Goal: Information Seeking & Learning: Understand process/instructions

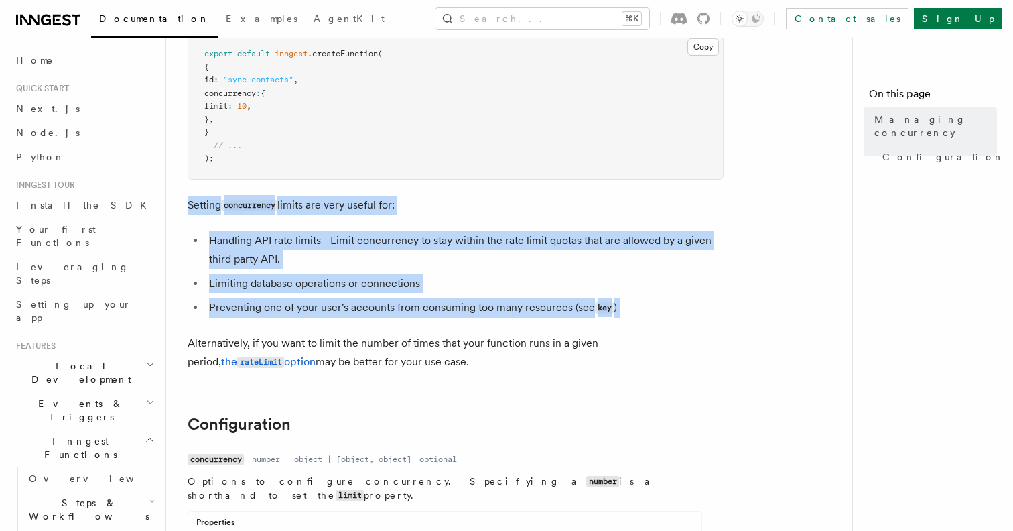
drag, startPoint x: 321, startPoint y: 196, endPoint x: 319, endPoint y: 355, distance: 158.9
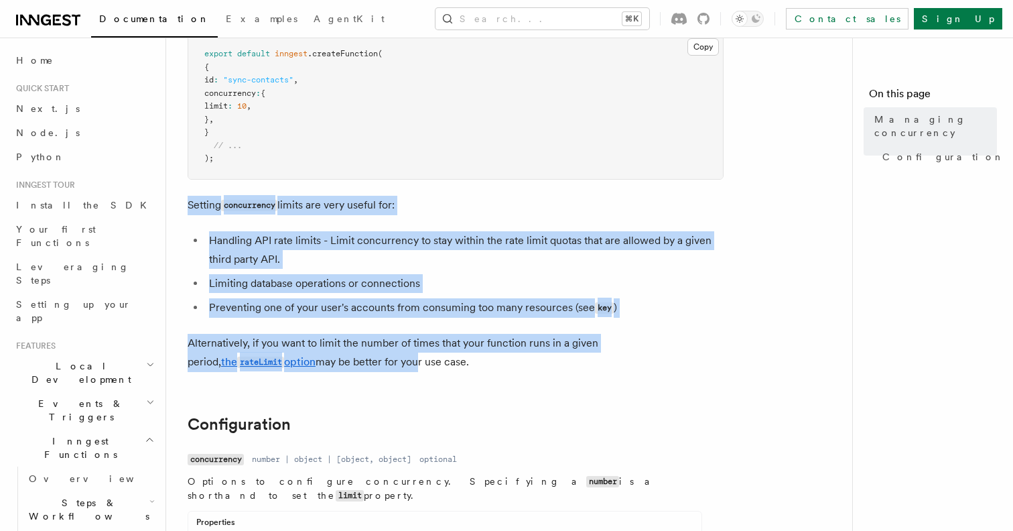
click at [319, 370] on p "Alternatively, if you want to limit the number of times that your function runs…" at bounding box center [456, 353] width 536 height 38
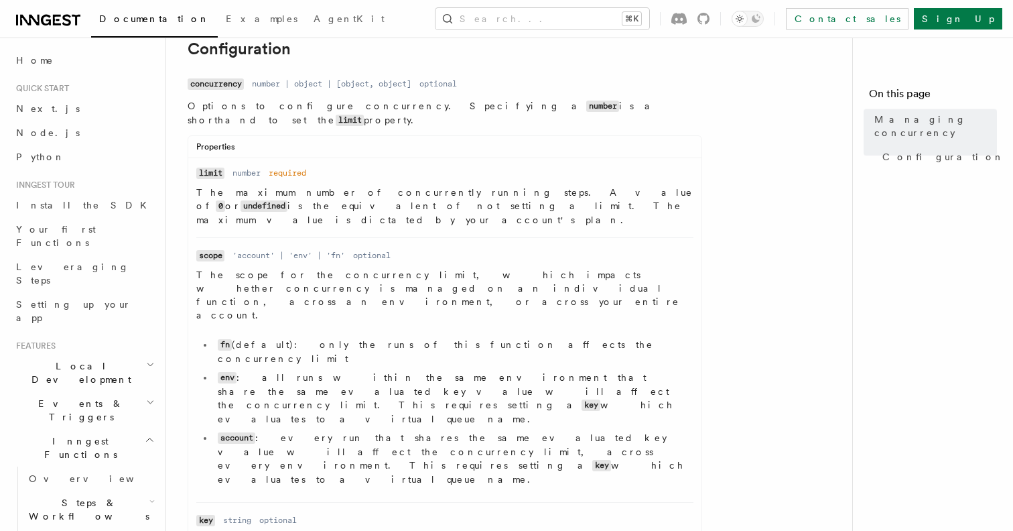
scroll to position [598, 0]
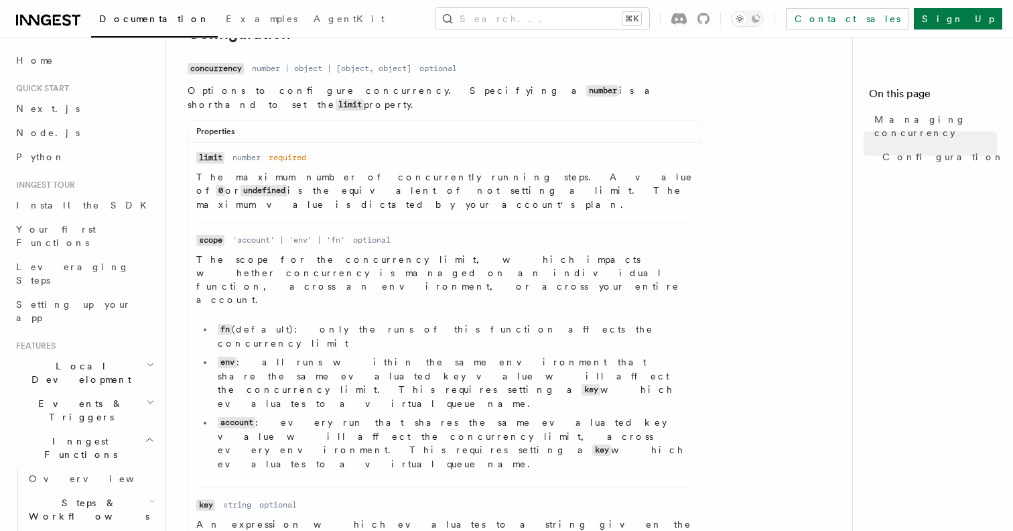
drag, startPoint x: 320, startPoint y: 250, endPoint x: 320, endPoint y: 365, distance: 114.6
click at [320, 363] on li "Name scope Type 'account' | 'env' | 'fn' Required optional Description The scop…" at bounding box center [444, 354] width 497 height 265
click at [320, 365] on li "Name scope Type 'account' | 'env' | 'fn' Required optional Description The scop…" at bounding box center [444, 354] width 497 height 265
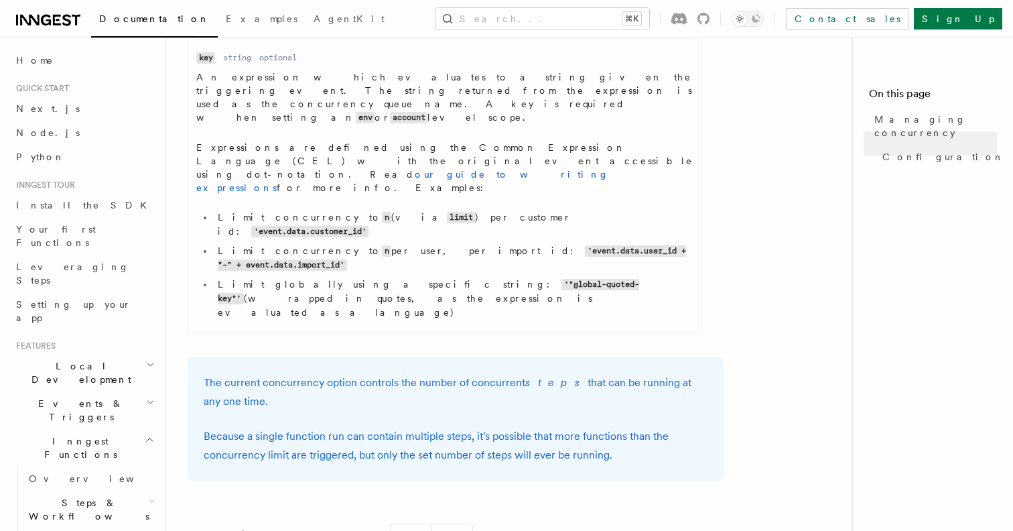
scroll to position [1044, 0]
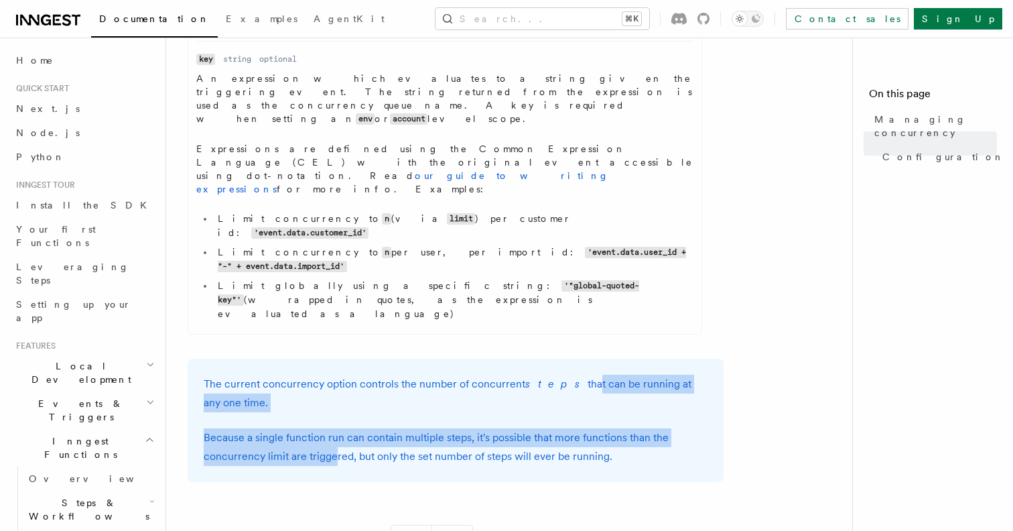
drag, startPoint x: 560, startPoint y: 162, endPoint x: 300, endPoint y: 255, distance: 276.7
click at [300, 359] on div "The current concurrency option controls the number of concurrent steps that can…" at bounding box center [456, 420] width 536 height 123
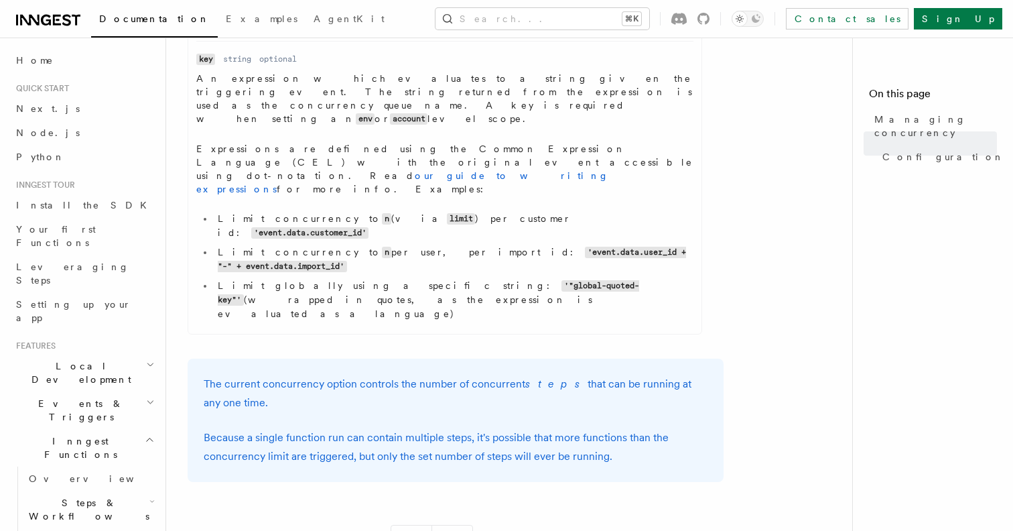
drag, startPoint x: 277, startPoint y: 243, endPoint x: 536, endPoint y: 176, distance: 267.1
click at [536, 359] on div "The current concurrency option controls the number of concurrent steps that can…" at bounding box center [456, 420] width 536 height 123
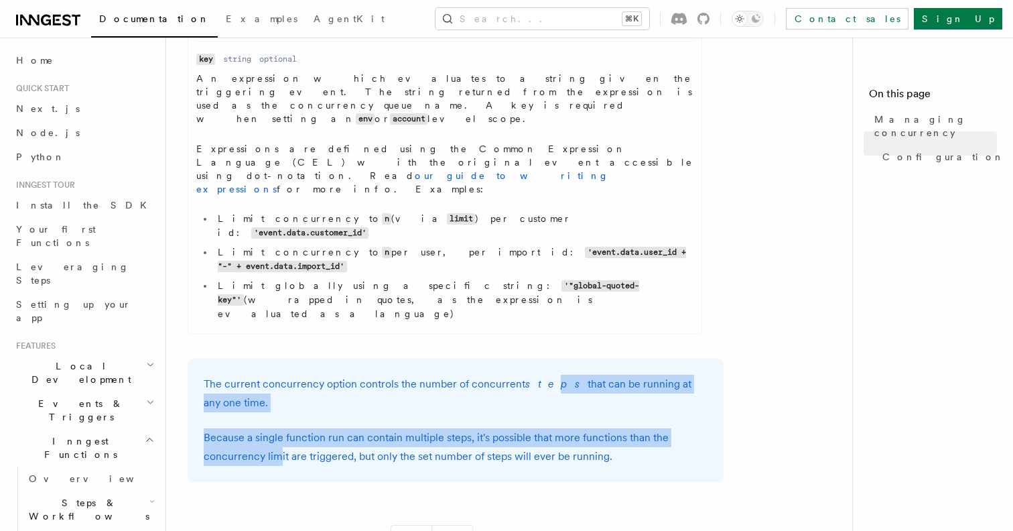
click at [536, 375] on p "The current concurrency option controls the number of concurrent steps that can…" at bounding box center [456, 394] width 504 height 38
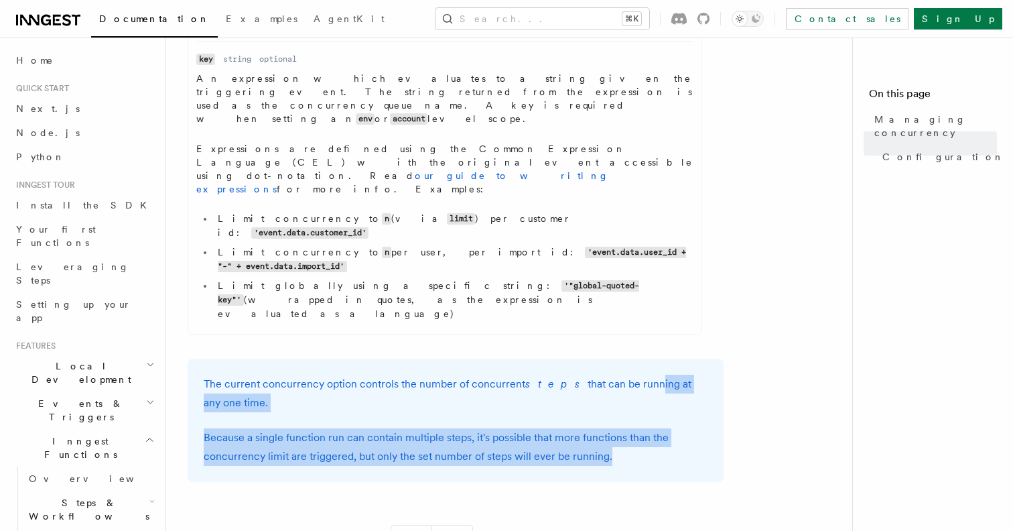
drag, startPoint x: 587, startPoint y: 169, endPoint x: 237, endPoint y: 251, distance: 359.5
click at [237, 359] on div "The current concurrency option controls the number of concurrent steps that can…" at bounding box center [456, 420] width 536 height 123
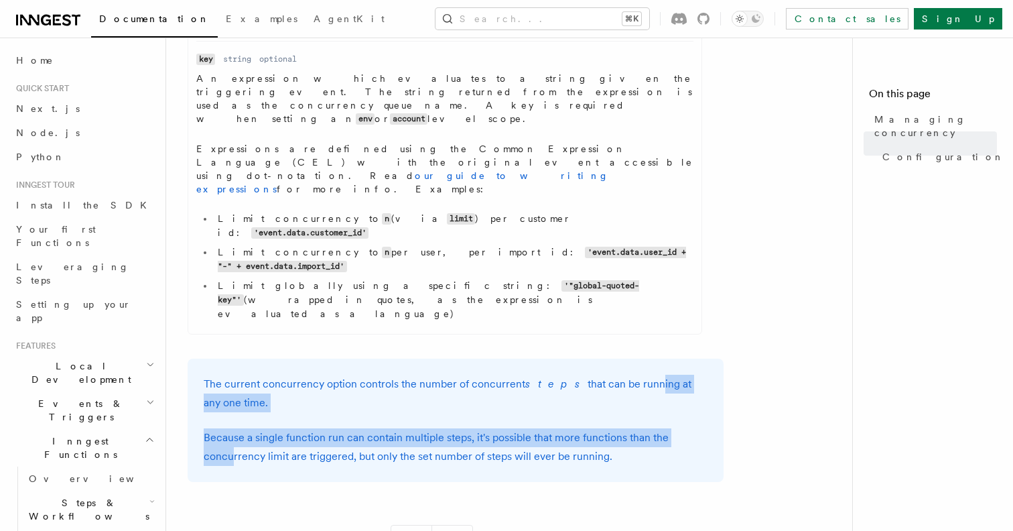
drag, startPoint x: 235, startPoint y: 242, endPoint x: 623, endPoint y: 168, distance: 395.8
click at [623, 359] on div "The current concurrency option controls the number of concurrent steps that can…" at bounding box center [456, 420] width 536 height 123
click at [623, 375] on p "The current concurrency option controls the number of concurrent steps that can…" at bounding box center [456, 394] width 504 height 38
drag, startPoint x: 623, startPoint y: 168, endPoint x: 233, endPoint y: 239, distance: 396.5
click at [233, 359] on div "The current concurrency option controls the number of concurrent steps that can…" at bounding box center [456, 420] width 536 height 123
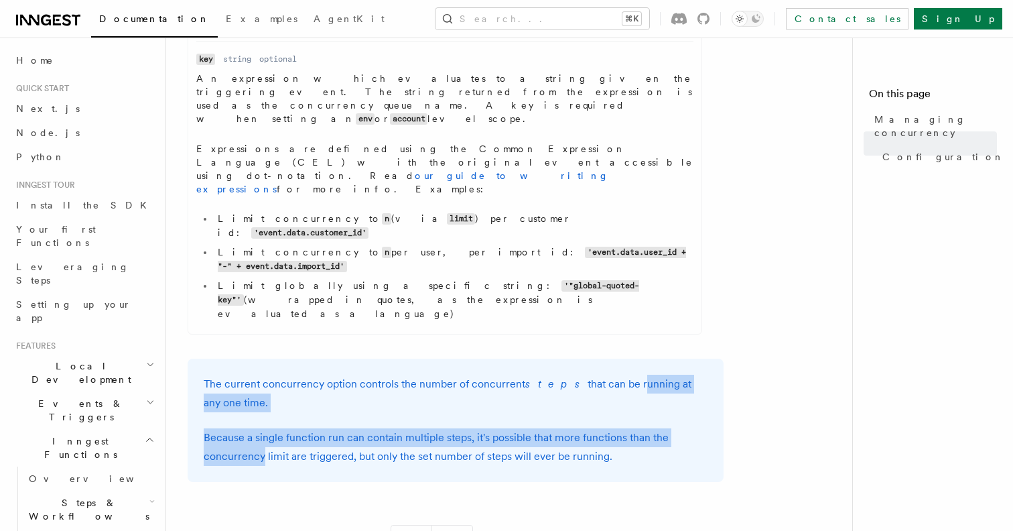
click at [233, 428] on p "Because a single function run can contain multiple steps, it's possible that mo…" at bounding box center [456, 447] width 504 height 38
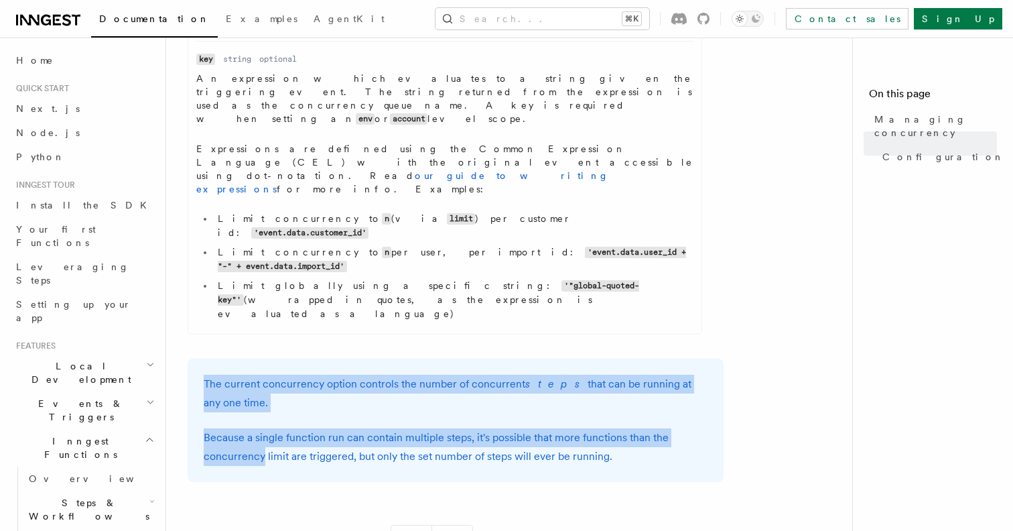
drag, startPoint x: 233, startPoint y: 239, endPoint x: 645, endPoint y: 143, distance: 422.4
click at [647, 359] on div "The current concurrency option controls the number of concurrent steps that can…" at bounding box center [456, 420] width 536 height 123
click at [645, 359] on div "The current concurrency option controls the number of concurrent steps that can…" at bounding box center [456, 420] width 536 height 123
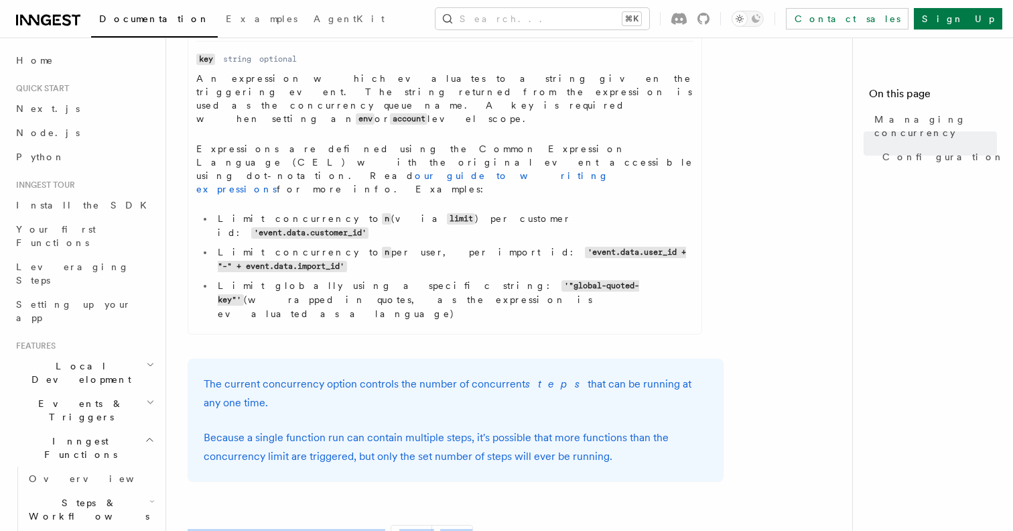
drag, startPoint x: 595, startPoint y: 505, endPoint x: 563, endPoint y: 279, distance: 227.5
drag, startPoint x: 563, startPoint y: 279, endPoint x: 563, endPoint y: 195, distance: 84.5
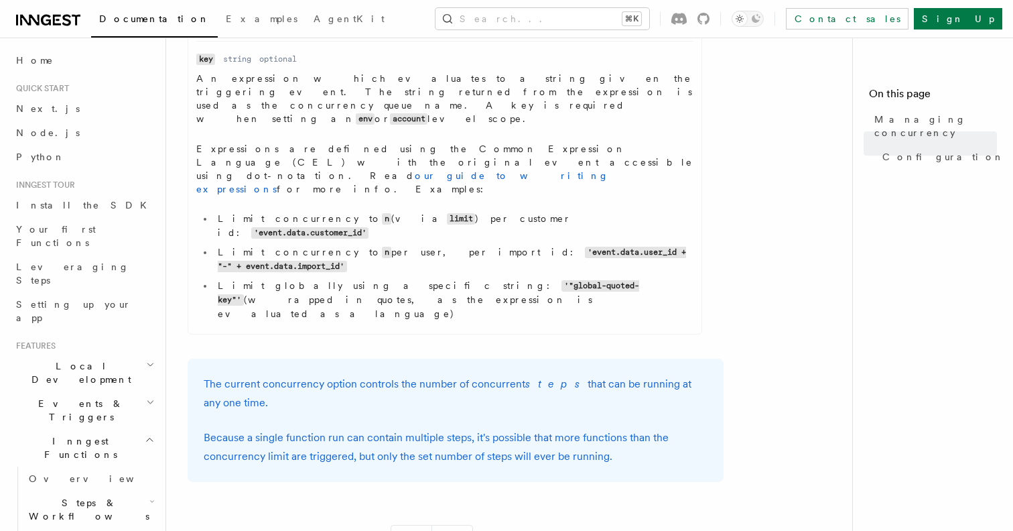
click at [563, 375] on p "The current concurrency option controls the number of concurrent steps that can…" at bounding box center [456, 394] width 504 height 38
drag, startPoint x: 563, startPoint y: 195, endPoint x: 582, endPoint y: 273, distance: 80.8
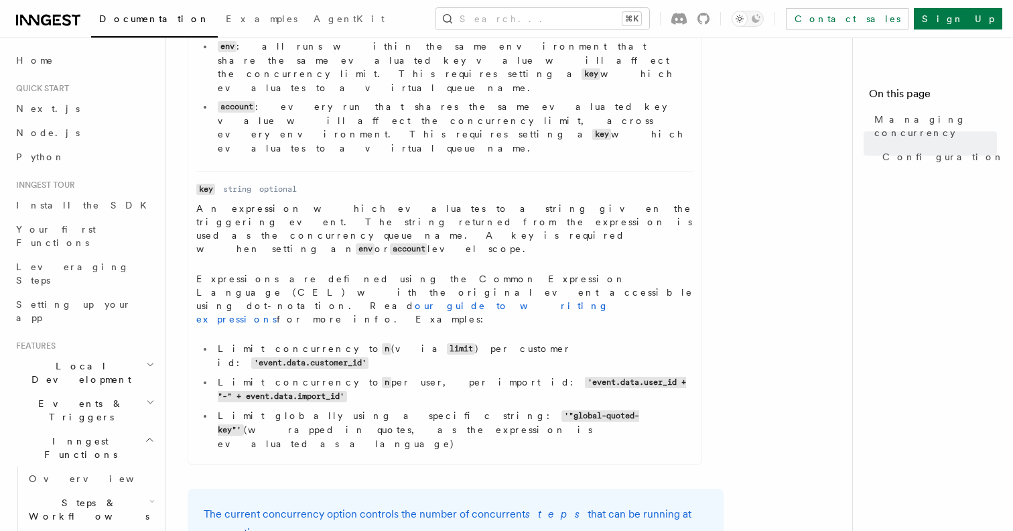
scroll to position [899, 0]
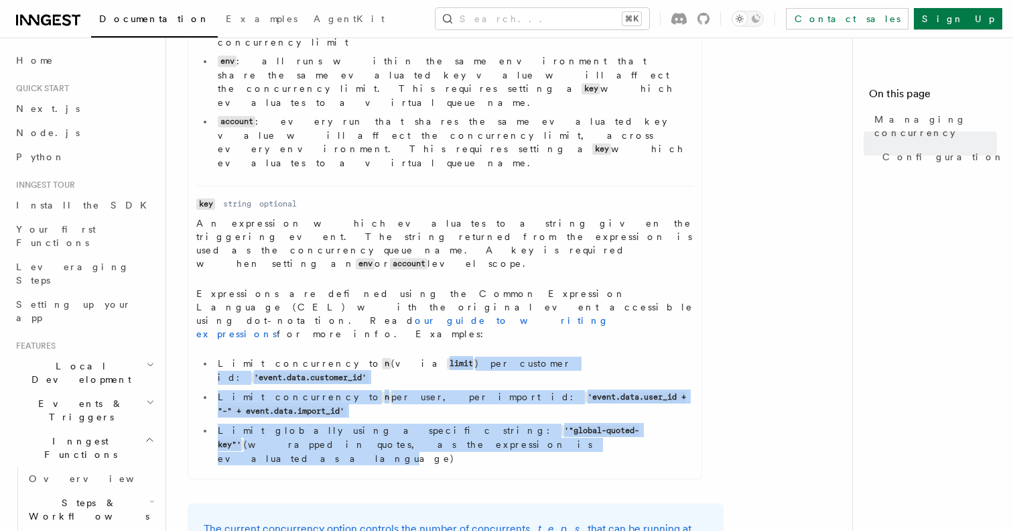
drag, startPoint x: 326, startPoint y: 182, endPoint x: 249, endPoint y: 244, distance: 99.2
click at [249, 357] on ul "Limit concurrency to n (via limit ) per customer id: 'event.data.customer_id' L…" at bounding box center [444, 411] width 497 height 109
click at [249, 424] on li "Limit globally using a specific string: '"global-quoted-key"' (wrapped in quote…" at bounding box center [454, 445] width 480 height 42
drag, startPoint x: 249, startPoint y: 244, endPoint x: 389, endPoint y: 194, distance: 149.2
click at [387, 357] on ul "Limit concurrency to n (via limit ) per customer id: 'event.data.customer_id' L…" at bounding box center [444, 411] width 497 height 109
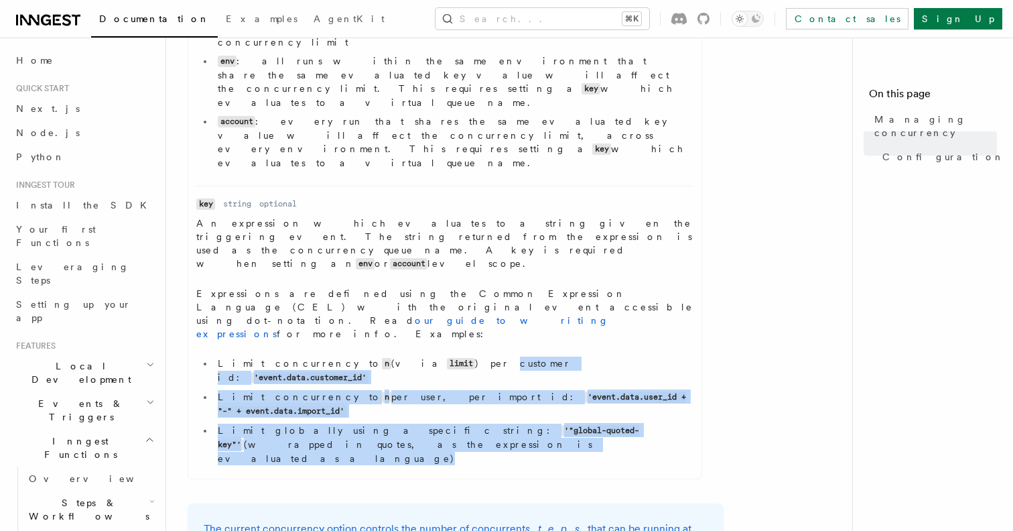
click at [389, 357] on li "Limit concurrency to n (via limit ) per customer id: 'event.data.customer_id'" at bounding box center [454, 371] width 480 height 28
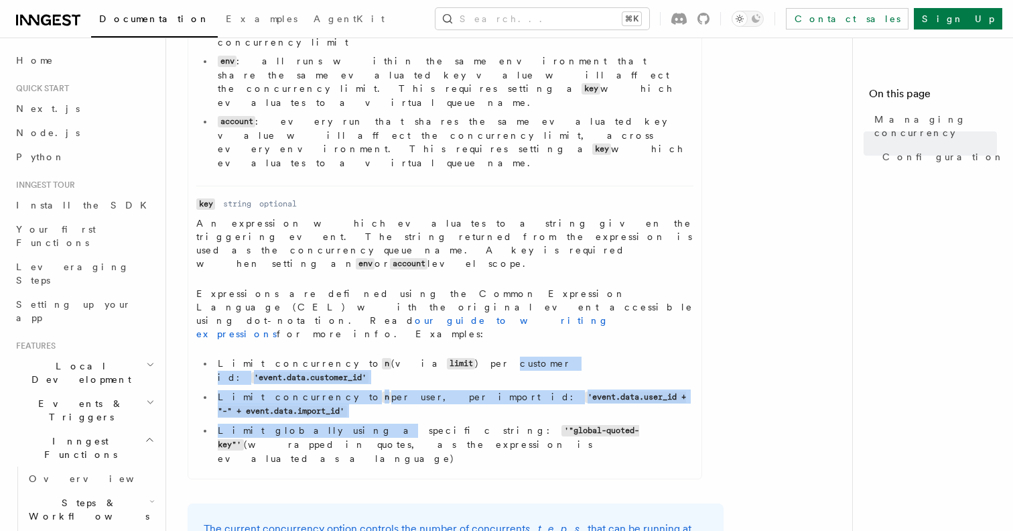
drag, startPoint x: 389, startPoint y: 194, endPoint x: 299, endPoint y: 227, distance: 96.0
click at [299, 357] on ul "Limit concurrency to n (via limit ) per customer id: 'event.data.customer_id' L…" at bounding box center [444, 411] width 497 height 109
click at [299, 424] on li "Limit globally using a specific string: '"global-quoted-key"' (wrapped in quote…" at bounding box center [454, 445] width 480 height 42
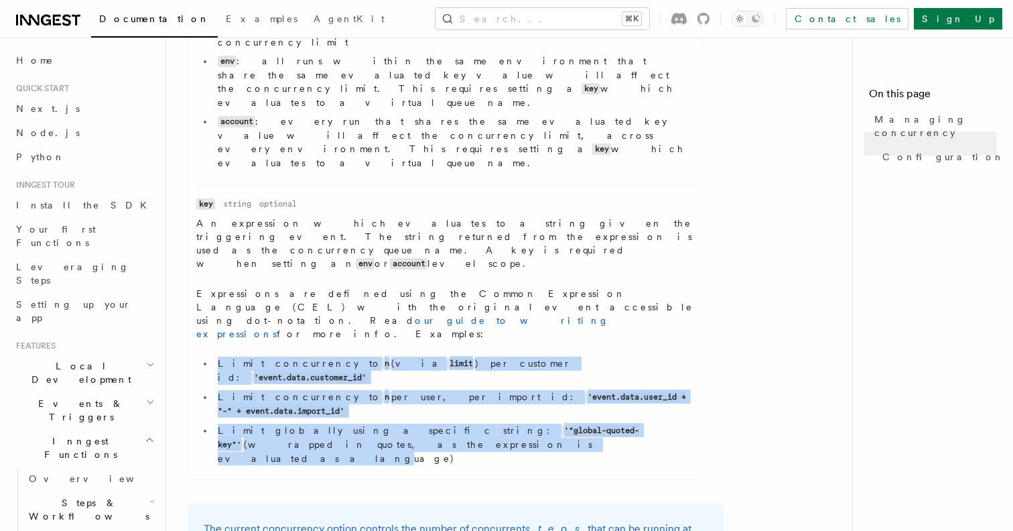
drag, startPoint x: 247, startPoint y: 239, endPoint x: 422, endPoint y: 171, distance: 187.6
click at [416, 216] on dd "An expression which evaluates to a string given the triggering event. The strin…" at bounding box center [444, 343] width 497 height 254
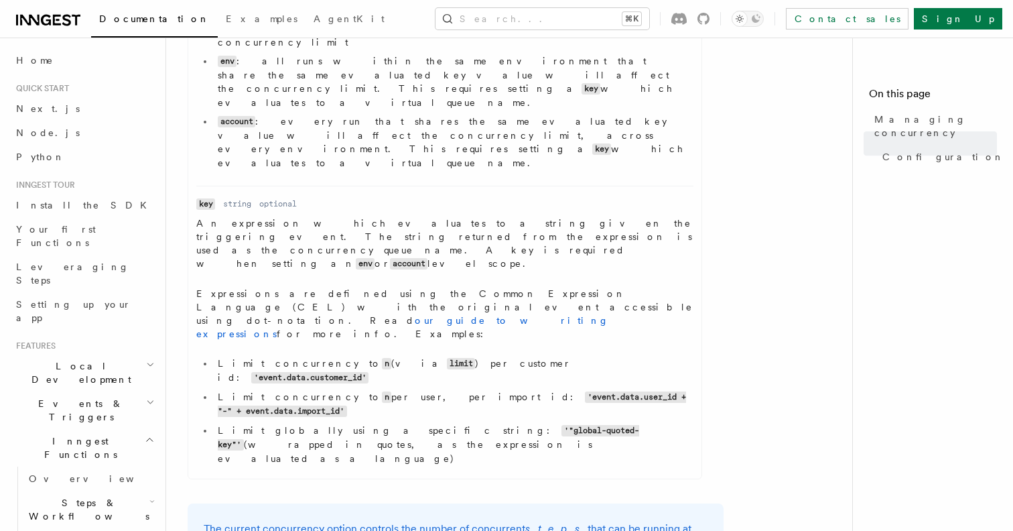
click at [422, 216] on dd "An expression which evaluates to a string given the triggering event. The strin…" at bounding box center [444, 343] width 497 height 254
drag, startPoint x: 416, startPoint y: 184, endPoint x: 224, endPoint y: 271, distance: 211.2
click at [229, 267] on div "Name concurrency Type number | object | [object, object] Required optional Desc…" at bounding box center [456, 122] width 536 height 729
click at [248, 424] on li "Limit globally using a specific string: '"global-quoted-key"' (wrapped in quote…" at bounding box center [454, 445] width 480 height 42
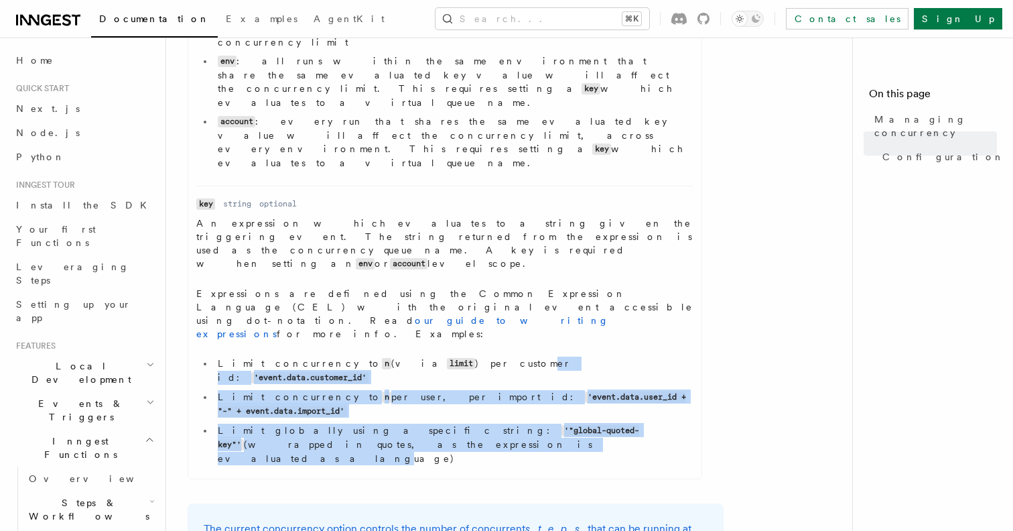
drag, startPoint x: 248, startPoint y: 243, endPoint x: 415, endPoint y: 186, distance: 176.4
click at [415, 357] on ul "Limit concurrency to n (via limit ) per customer id: 'event.data.customer_id' L…" at bounding box center [444, 411] width 497 height 109
click at [415, 357] on li "Limit concurrency to n (via limit ) per customer id: 'event.data.customer_id'" at bounding box center [454, 371] width 480 height 28
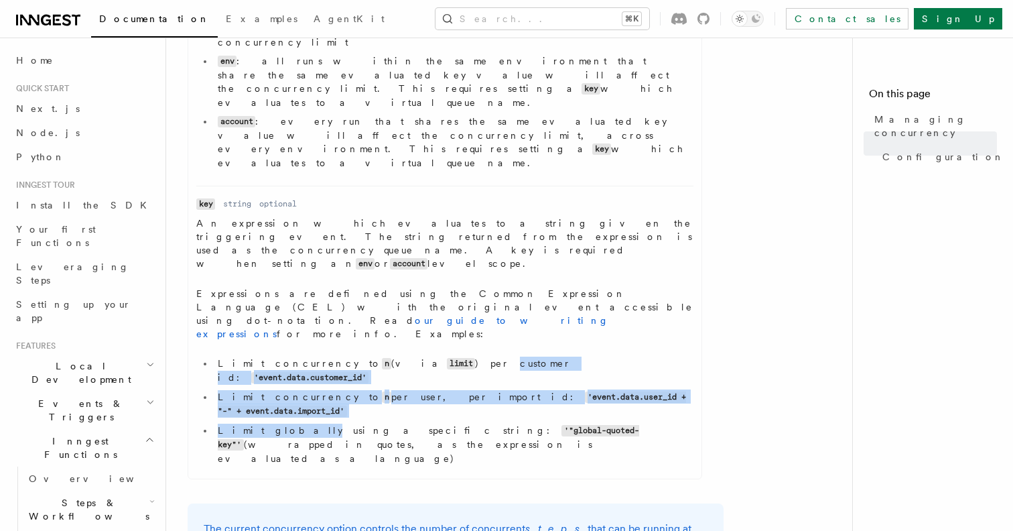
drag, startPoint x: 415, startPoint y: 186, endPoint x: 243, endPoint y: 239, distance: 180.4
click at [243, 357] on ul "Limit concurrency to n (via limit ) per customer id: 'event.data.customer_id' L…" at bounding box center [444, 411] width 497 height 109
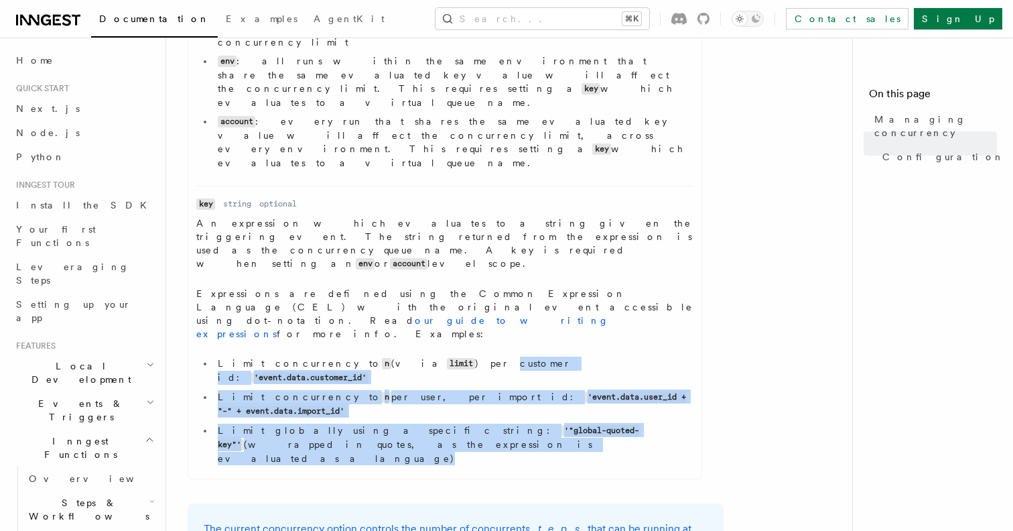
click at [243, 424] on li "Limit globally using a specific string: '"global-quoted-key"' (wrapped in quote…" at bounding box center [454, 445] width 480 height 42
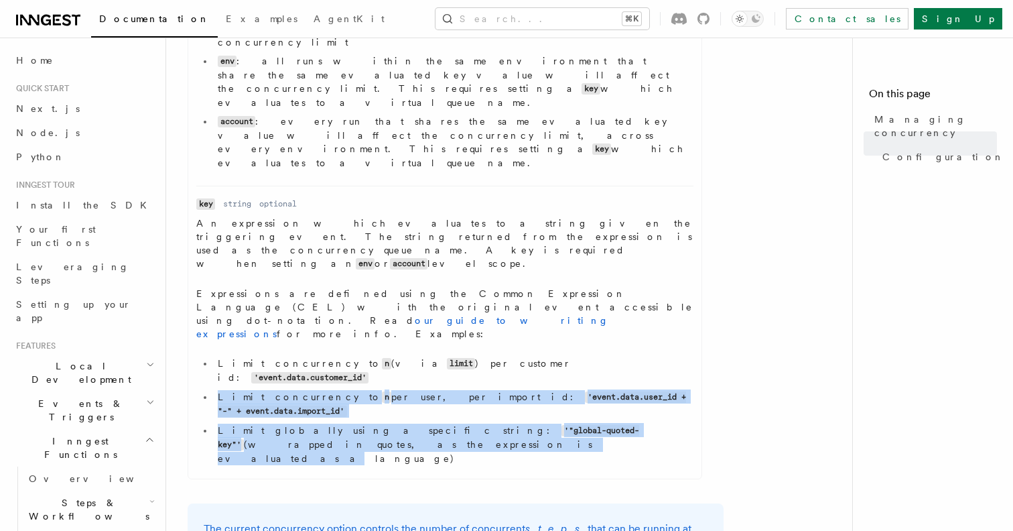
drag, startPoint x: 231, startPoint y: 241, endPoint x: 337, endPoint y: 200, distance: 113.3
click at [340, 357] on ul "Limit concurrency to n (via limit ) per customer id: 'event.data.customer_id' L…" at bounding box center [444, 411] width 497 height 109
click at [329, 390] on li "Limit concurrency to n per user, per import id: 'event.data.user_id + "-" + eve…" at bounding box center [454, 404] width 480 height 28
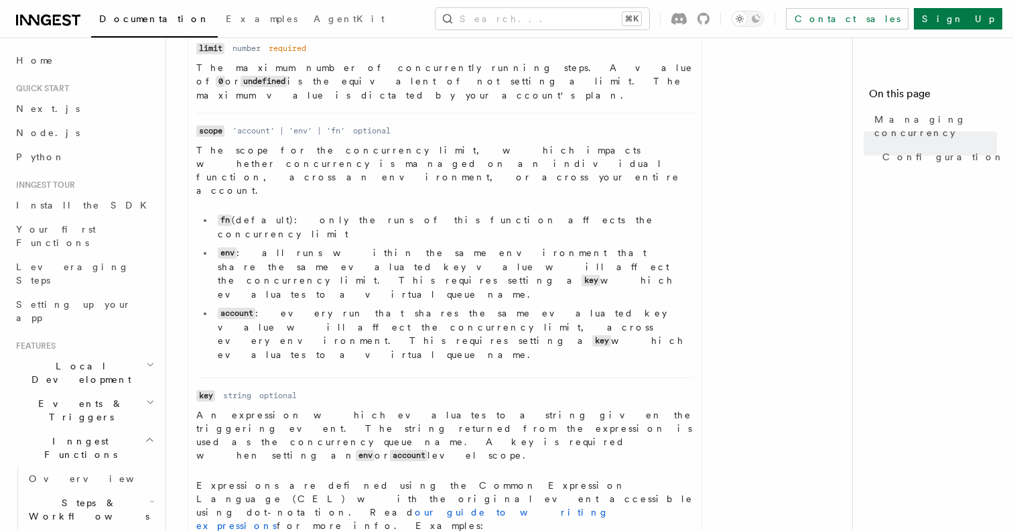
scroll to position [704, 0]
drag, startPoint x: 269, startPoint y: 112, endPoint x: 372, endPoint y: 236, distance: 161.3
click at [372, 236] on dl "Name scope Type 'account' | 'env' | 'fn' Required optional Description The scop…" at bounding box center [444, 248] width 497 height 243
click at [593, 338] on code "key" at bounding box center [602, 343] width 19 height 11
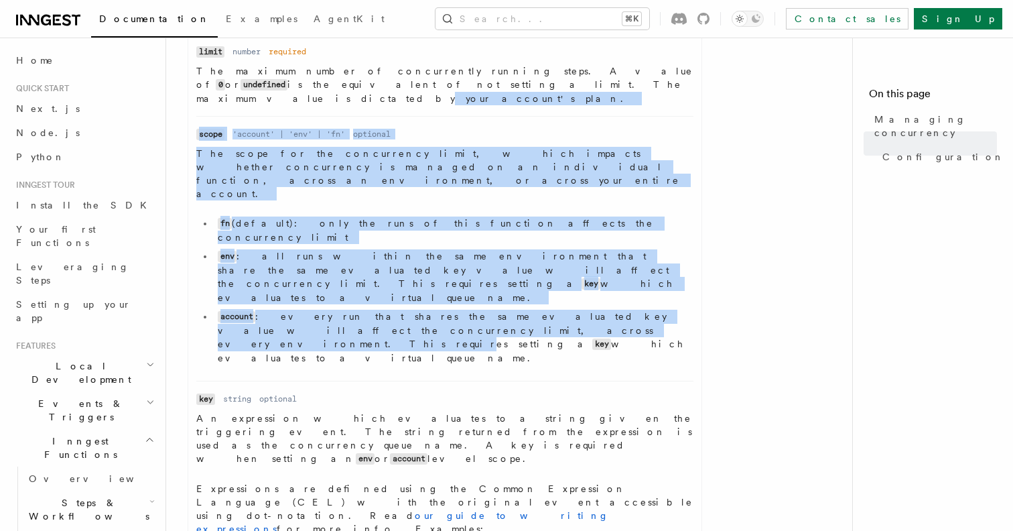
drag, startPoint x: 317, startPoint y: 239, endPoint x: 332, endPoint y: 71, distance: 168.3
click at [332, 71] on ul "Name limit Type number Required required Description The maximum number of conc…" at bounding box center [444, 355] width 513 height 621
click at [346, 147] on p "The scope for the concurrency limit, which impacts whether concurrency is manag…" at bounding box center [444, 174] width 497 height 54
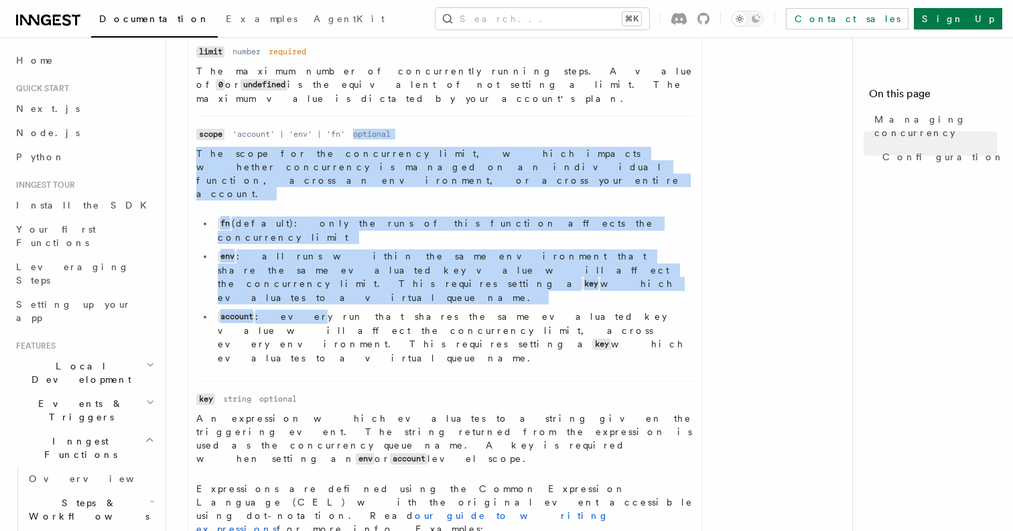
drag, startPoint x: 358, startPoint y: 110, endPoint x: 269, endPoint y: 235, distance: 153.4
click at [271, 234] on dl "Name scope Type 'account' | 'env' | 'fn' Required optional Description The scop…" at bounding box center [444, 248] width 497 height 243
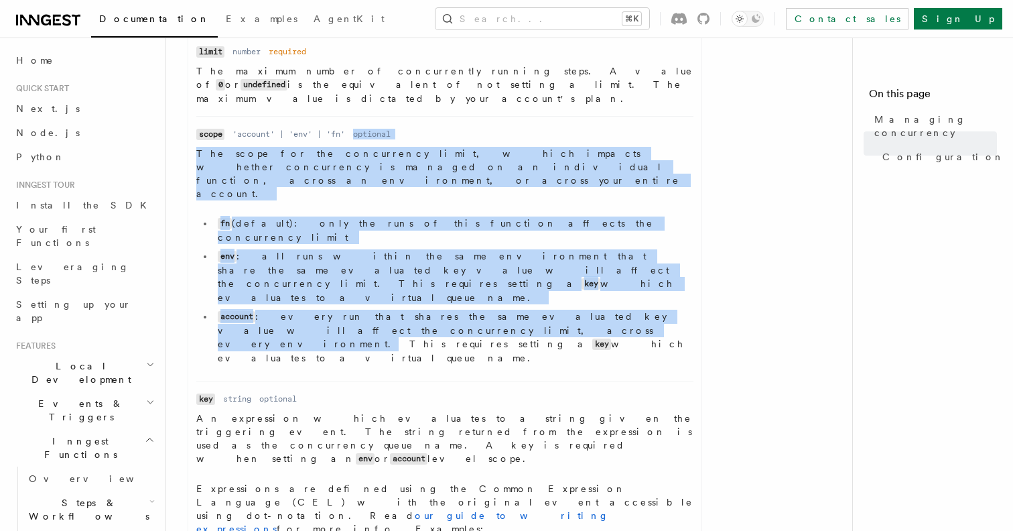
click at [269, 310] on li "account : every run that shares the same evaluated key value will affect the co…" at bounding box center [454, 337] width 480 height 55
drag, startPoint x: 269, startPoint y: 235, endPoint x: 370, endPoint y: 110, distance: 160.7
click at [370, 127] on dl "Name scope Type 'account' | 'env' | 'fn' Required optional Description The scop…" at bounding box center [444, 248] width 497 height 243
click at [370, 129] on dd "optional" at bounding box center [372, 134] width 38 height 11
drag, startPoint x: 370, startPoint y: 110, endPoint x: 271, endPoint y: 238, distance: 161.5
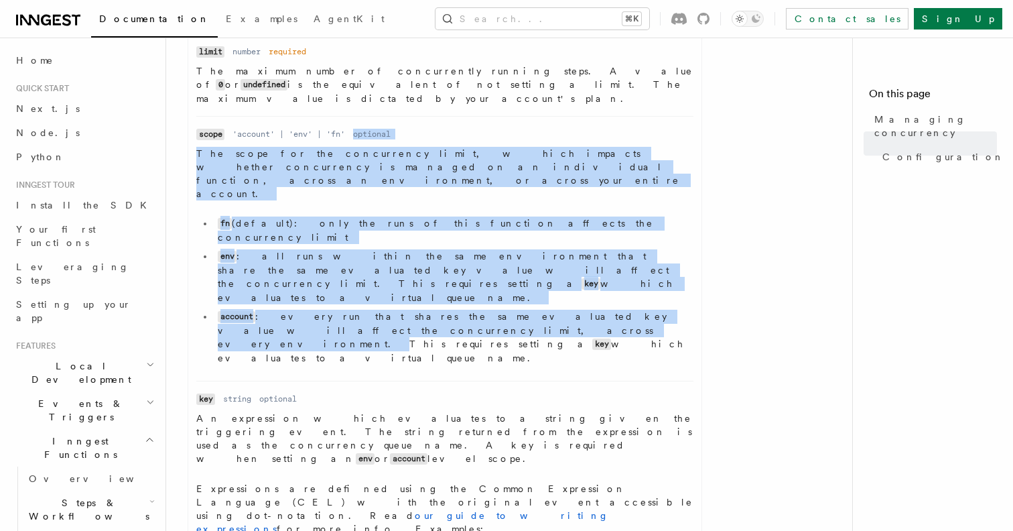
click at [271, 238] on dl "Name scope Type 'account' | 'env' | 'fn' Required optional Description The scop…" at bounding box center [444, 248] width 497 height 243
click at [271, 310] on li "account : every run that shares the same evaluated key value will affect the co…" at bounding box center [454, 337] width 480 height 55
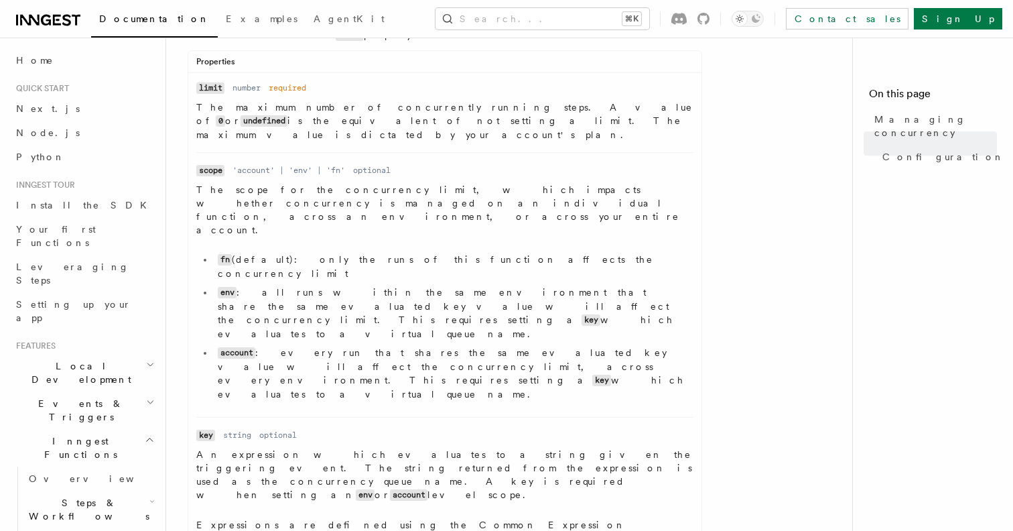
scroll to position [649, 0]
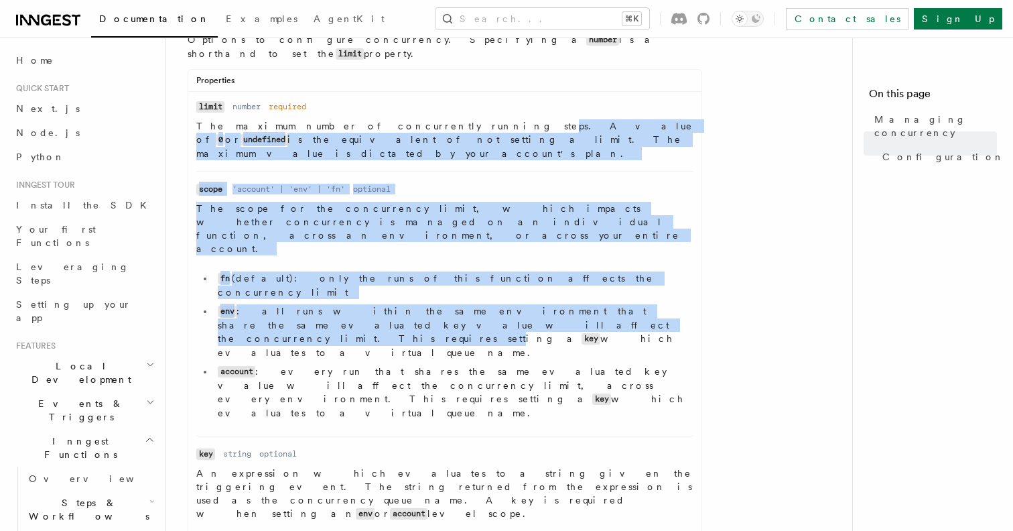
drag, startPoint x: 400, startPoint y: 113, endPoint x: 304, endPoint y: 279, distance: 191.9
click at [304, 279] on ul "Name limit Type number Required required Description The maximum number of conc…" at bounding box center [444, 410] width 513 height 621
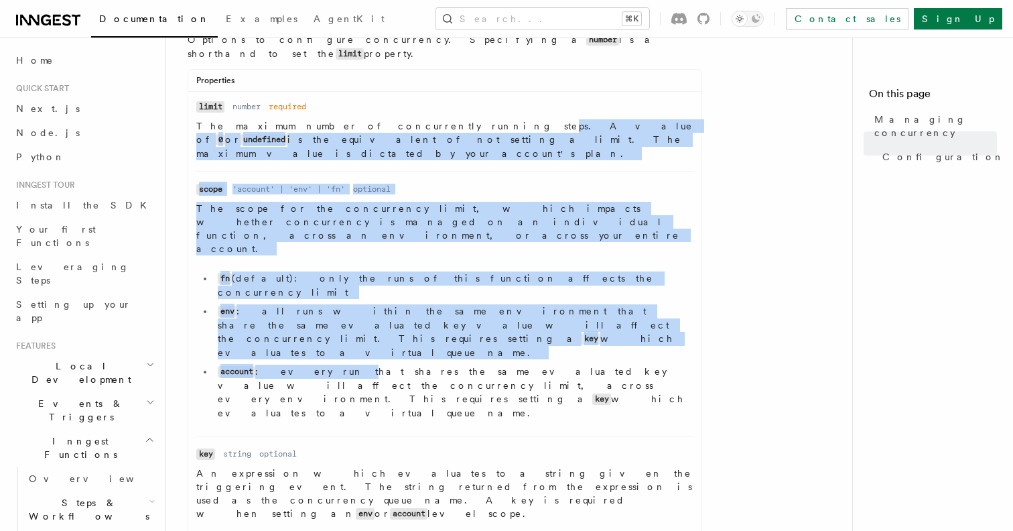
click at [304, 365] on li "account : every run that shares the same evaluated key value will affect the co…" at bounding box center [454, 392] width 480 height 55
drag, startPoint x: 304, startPoint y: 279, endPoint x: 546, endPoint y: 109, distance: 295.3
click at [546, 109] on ul "Name limit Type number Required required Description The maximum number of conc…" at bounding box center [444, 410] width 513 height 621
click at [546, 119] on p "The maximum number of concurrently running steps. A value of 0 or undefined is …" at bounding box center [444, 139] width 497 height 41
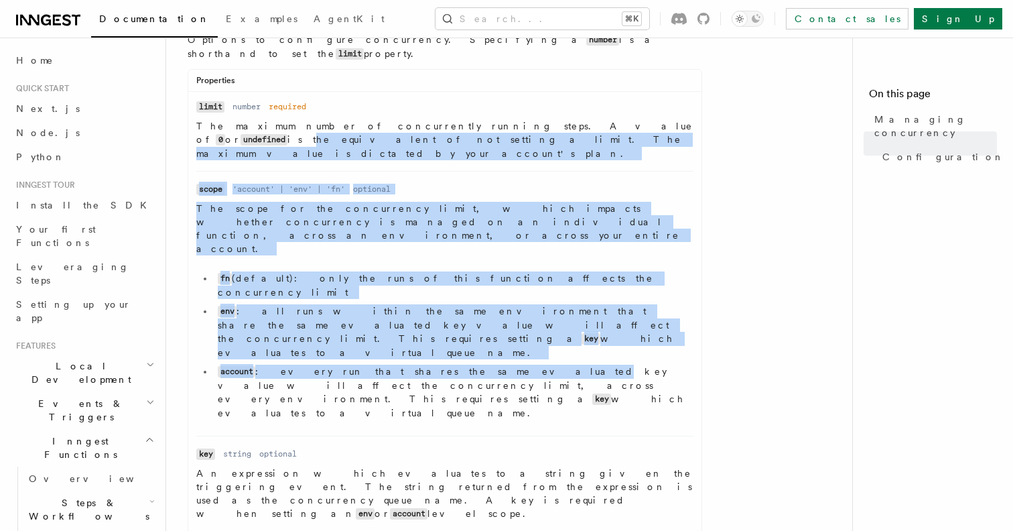
drag, startPoint x: 546, startPoint y: 109, endPoint x: 377, endPoint y: 306, distance: 259.1
click at [386, 294] on ul "Name limit Type number Required required Description The maximum number of conc…" at bounding box center [444, 410] width 513 height 621
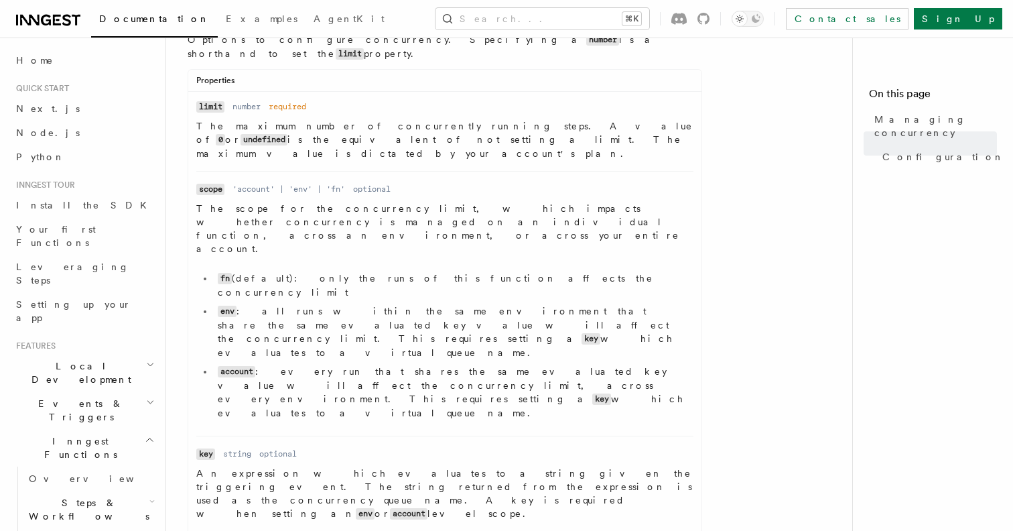
click at [377, 306] on li "Name scope Type 'account' | 'env' | 'fn' Required optional Description The scop…" at bounding box center [444, 303] width 497 height 265
click at [721, 157] on div "Name concurrency Type number | object | [object, object] Required optional Desc…" at bounding box center [456, 372] width 536 height 729
